Goal: Task Accomplishment & Management: Complete application form

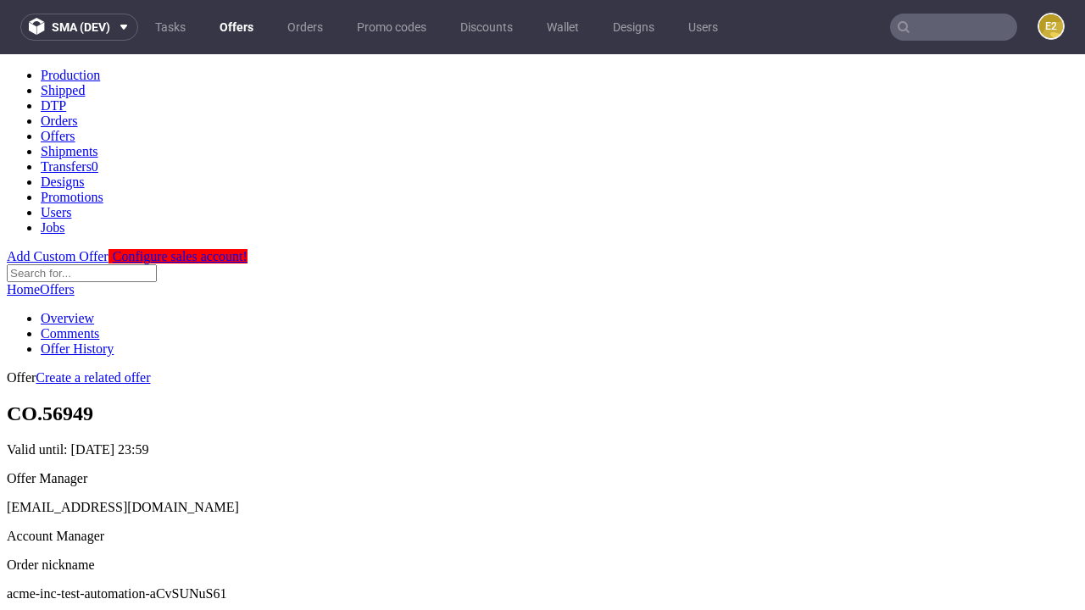
scroll to position [168, 0]
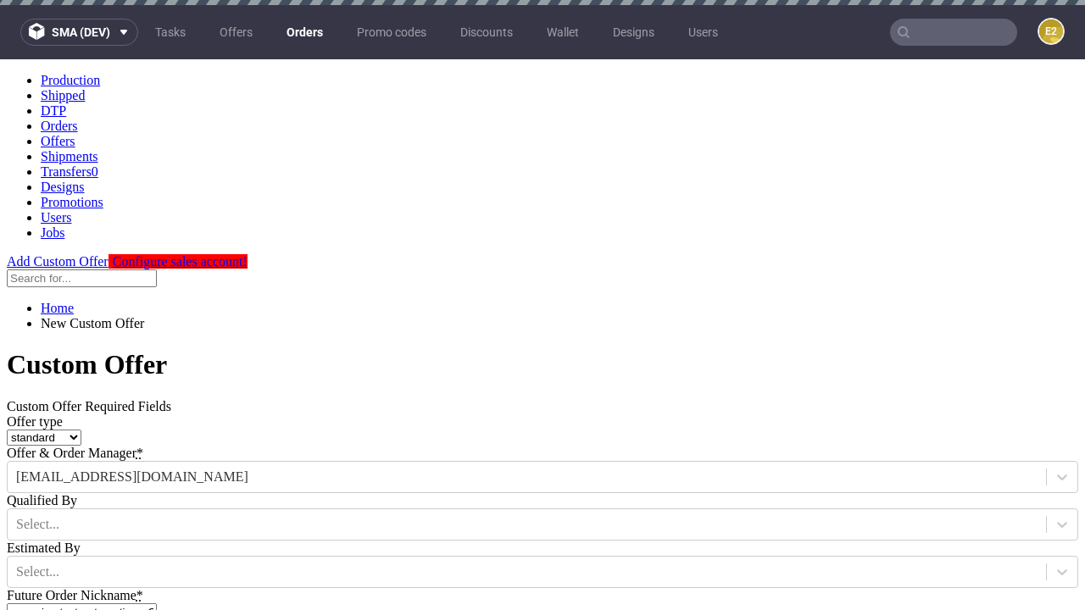
type input "acme-inc-test-automation-aCvSUNuS61"
type input "2025-09-26"
type input "e2e-user-gwEZtdeuwR@test.com"
select select "gb"
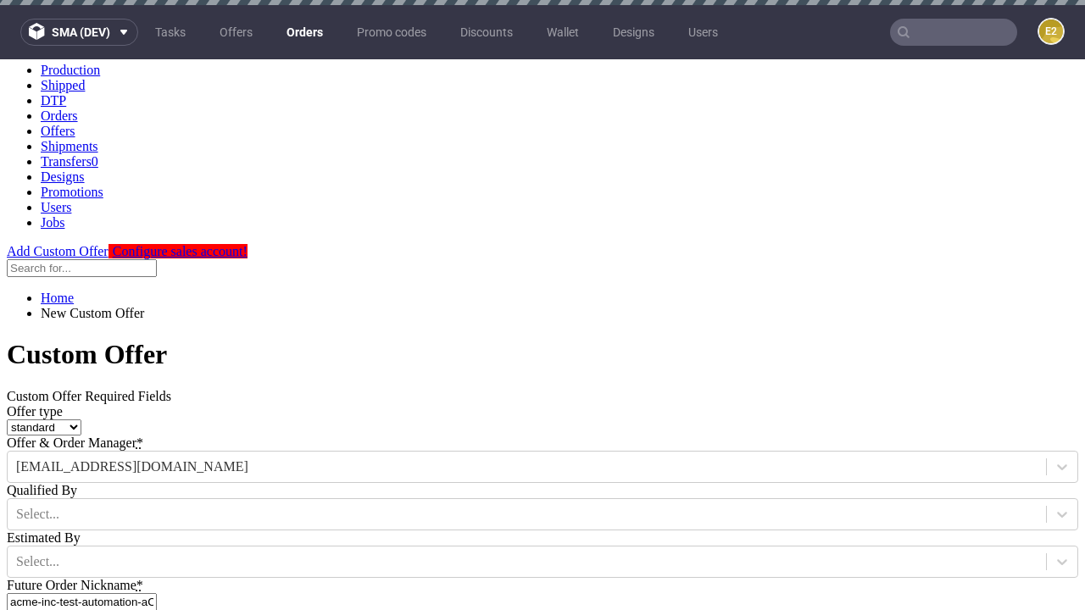
scroll to position [5, 0]
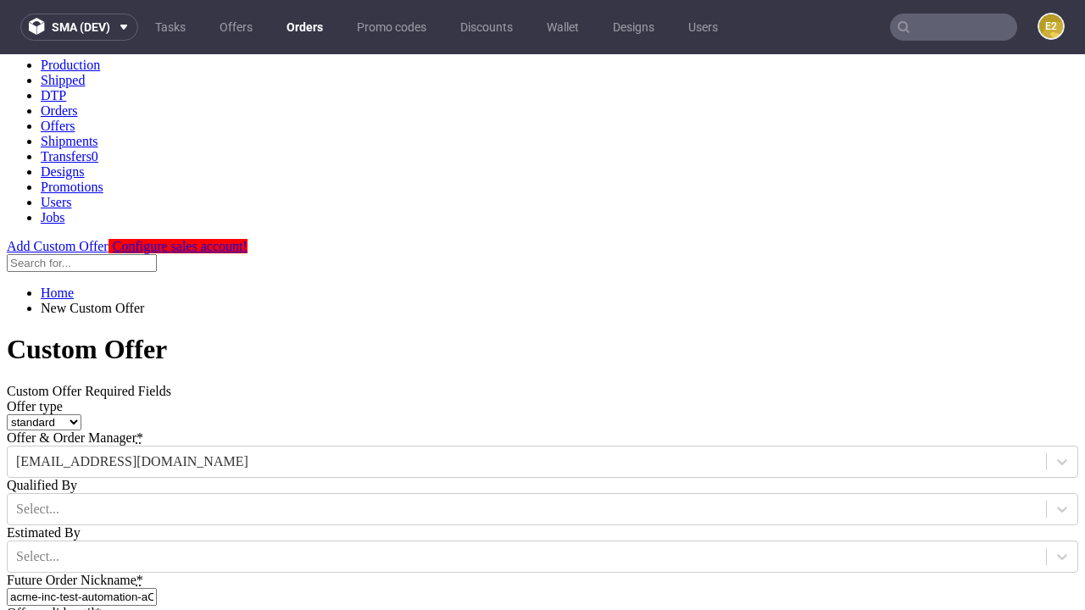
type input "e2e-user-gwEZtdeuwR@test.com"
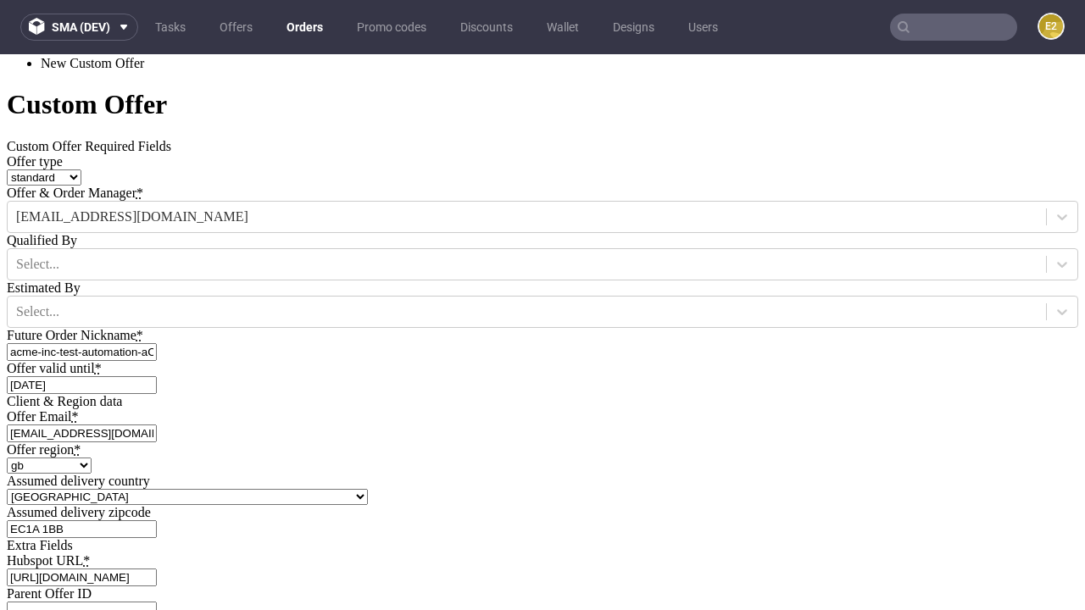
type input "[URL][DOMAIN_NAME]"
type input "Please wait..."
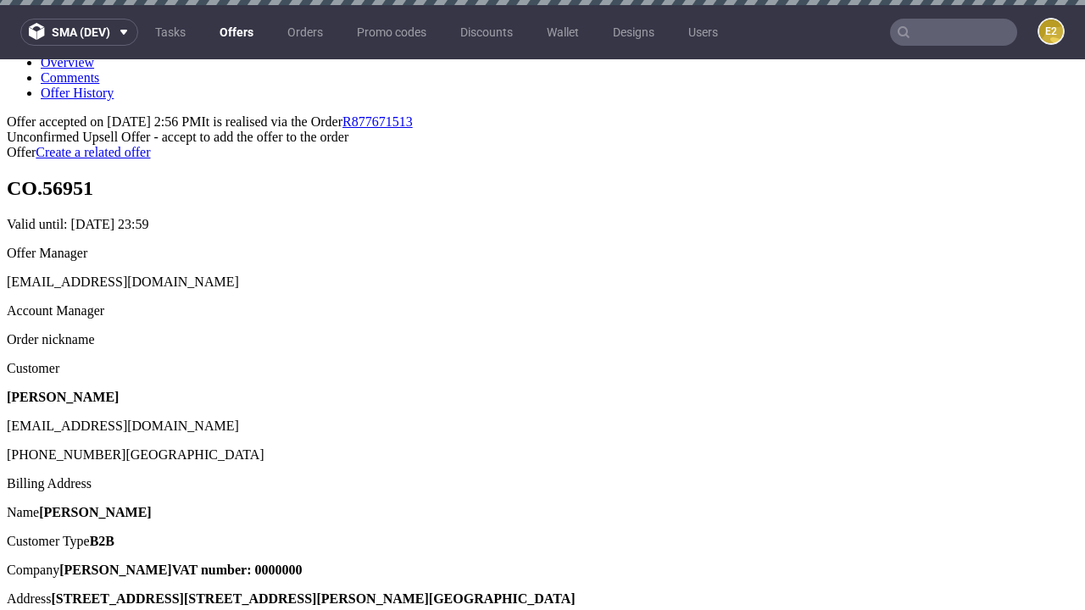
scroll to position [5, 0]
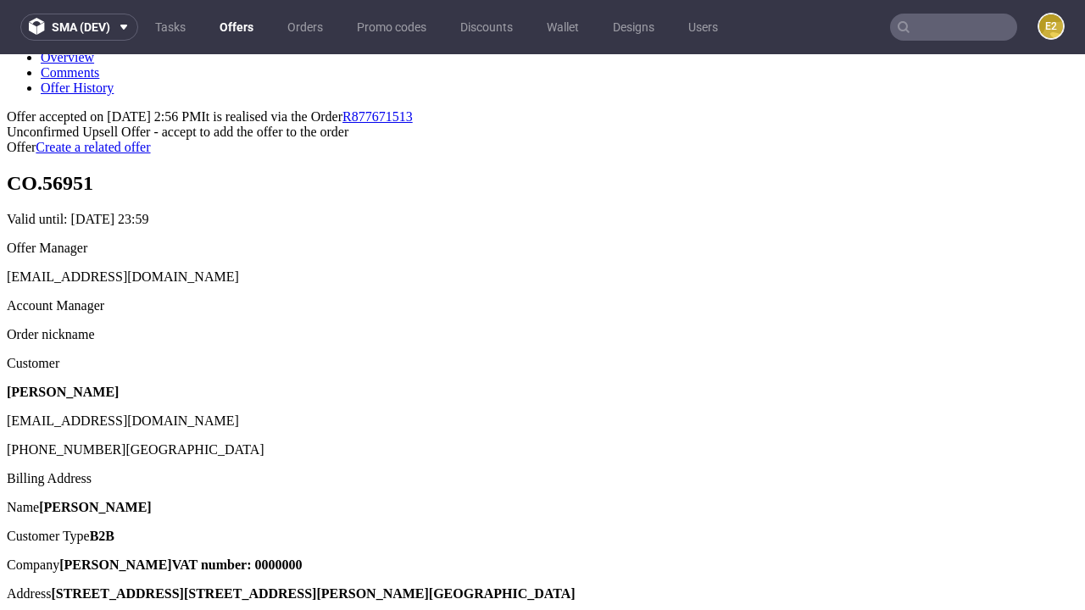
type input "In progress..."
